Goal: Transaction & Acquisition: Purchase product/service

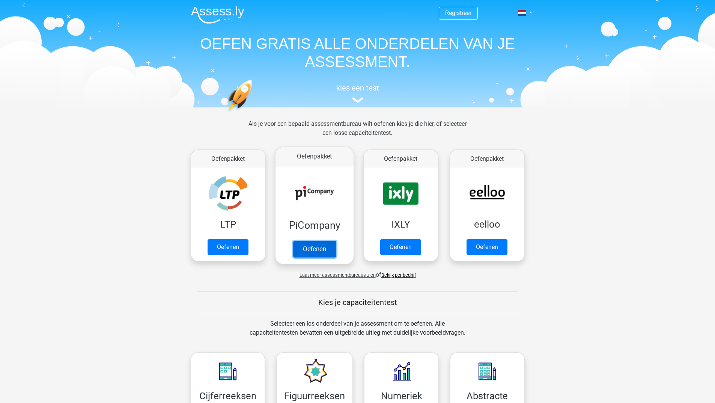
click at [320, 246] on link "Oefenen" at bounding box center [314, 249] width 43 height 17
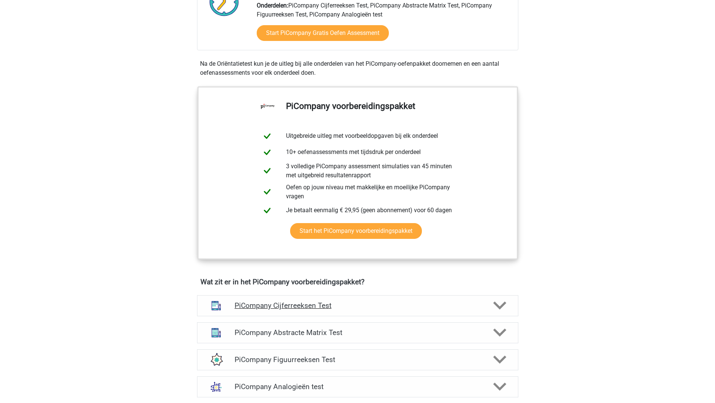
scroll to position [188, 0]
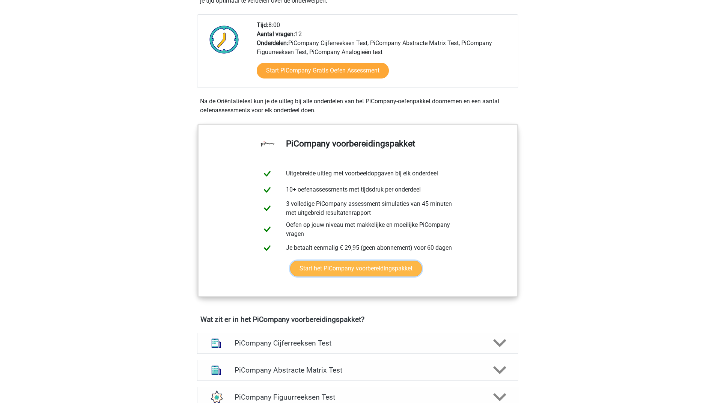
click at [307, 276] on link "Start het PiCompany voorbereidingspakket" at bounding box center [356, 268] width 132 height 16
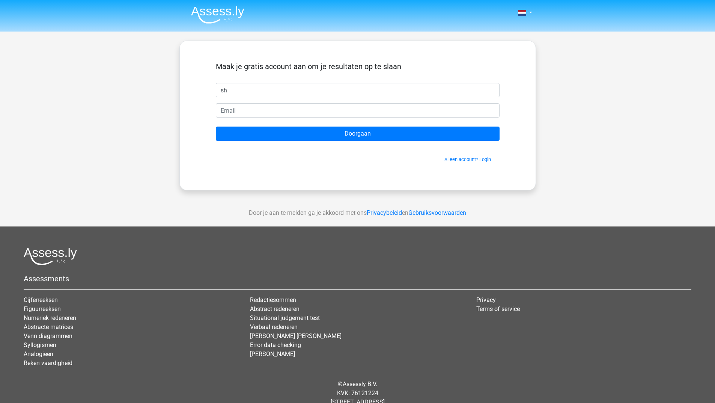
type input "s"
type input "Sharon"
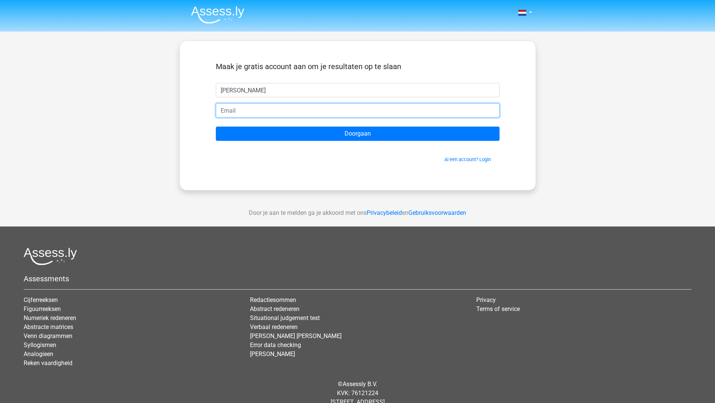
click at [274, 113] on input "email" at bounding box center [358, 110] width 284 height 14
type input "sharonhooyschuur@hotmail.com"
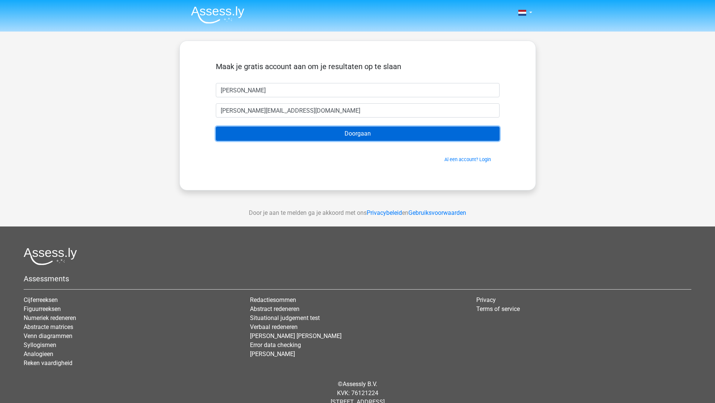
click at [283, 138] on input "Doorgaan" at bounding box center [358, 133] width 284 height 14
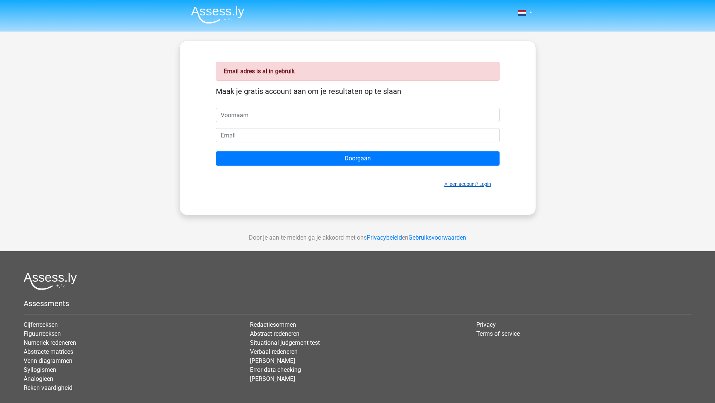
click at [455, 182] on link "Al een account? Login" at bounding box center [467, 184] width 47 height 6
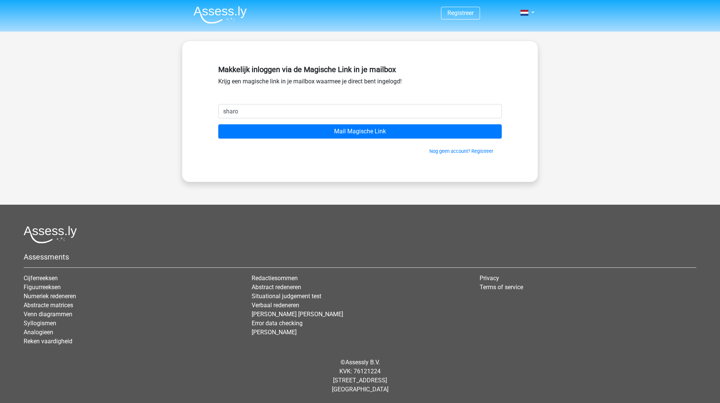
type input "[PERSON_NAME][EMAIL_ADDRESS][DOMAIN_NAME]"
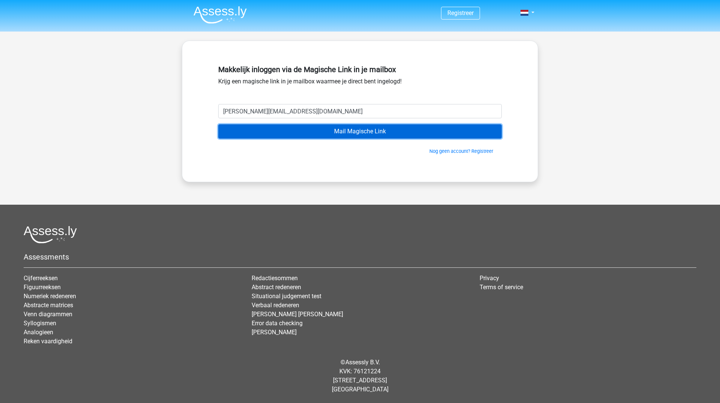
click at [278, 130] on input "Mail Magische Link" at bounding box center [360, 131] width 284 height 14
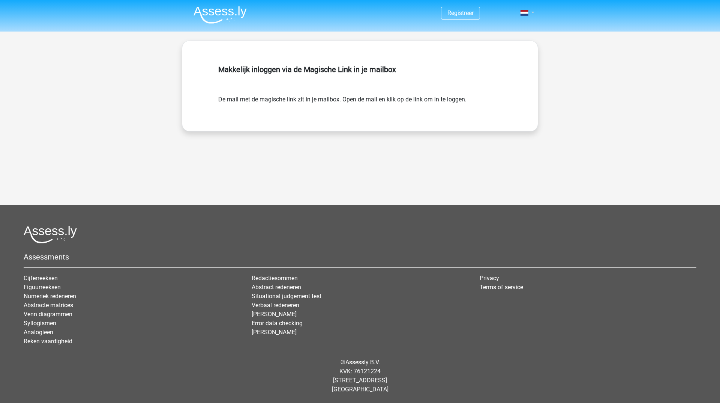
click at [526, 11] on span at bounding box center [525, 13] width 8 height 6
click at [520, 27] on link "Login" at bounding box center [506, 30] width 52 height 12
